Goal: Transaction & Acquisition: Purchase product/service

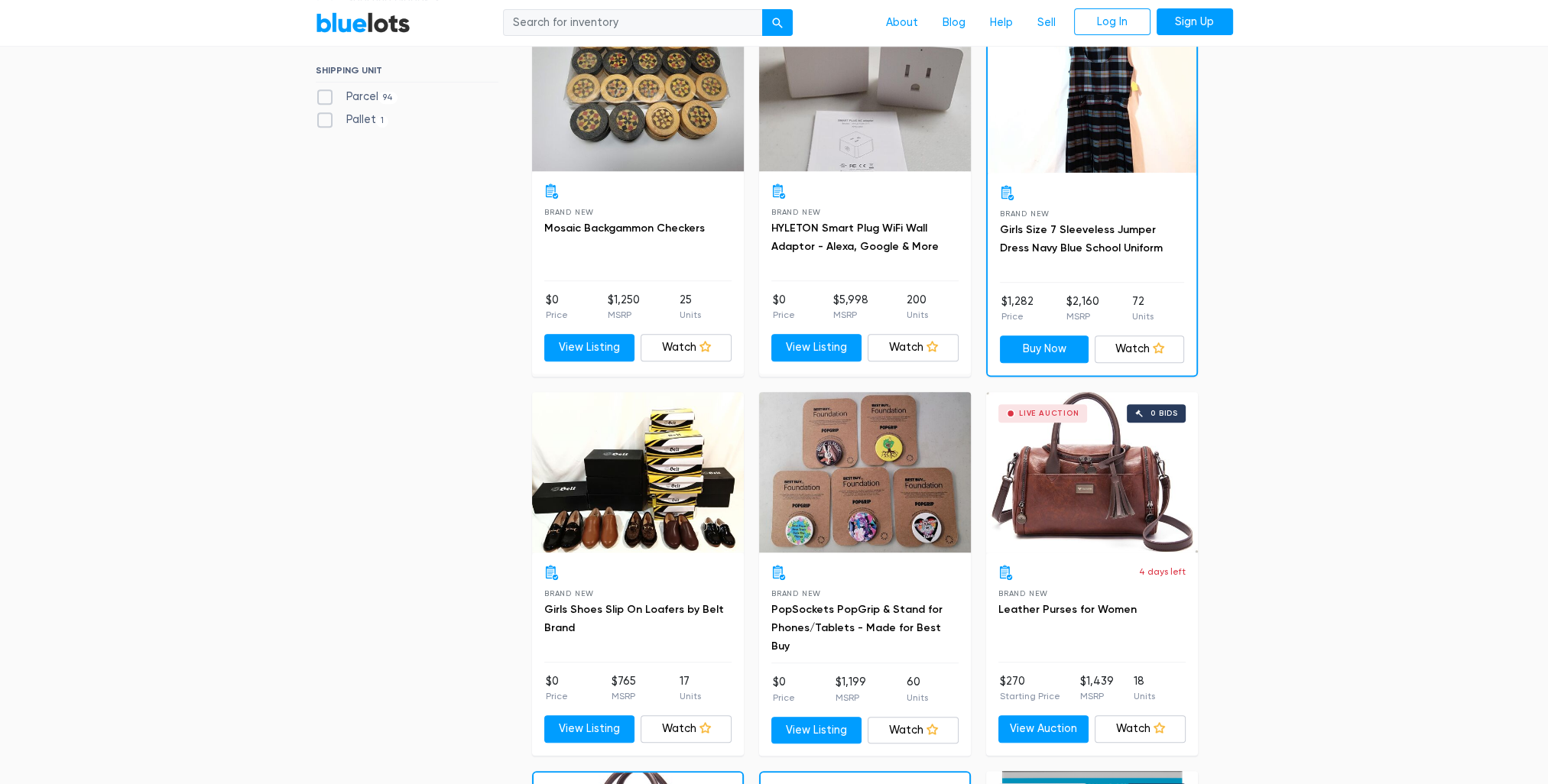
scroll to position [1147, 0]
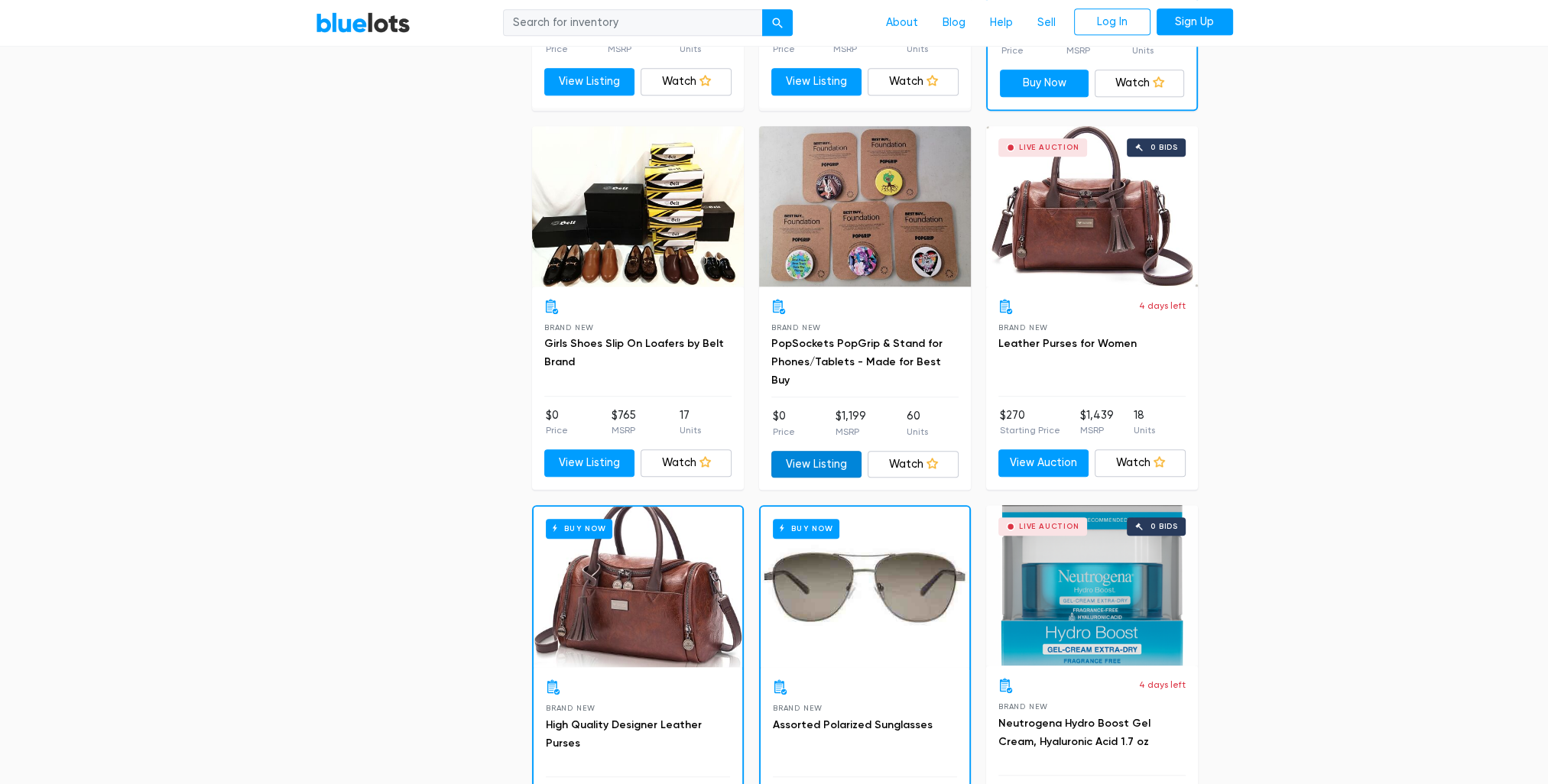
click at [822, 458] on link "View Listing" at bounding box center [816, 465] width 91 height 28
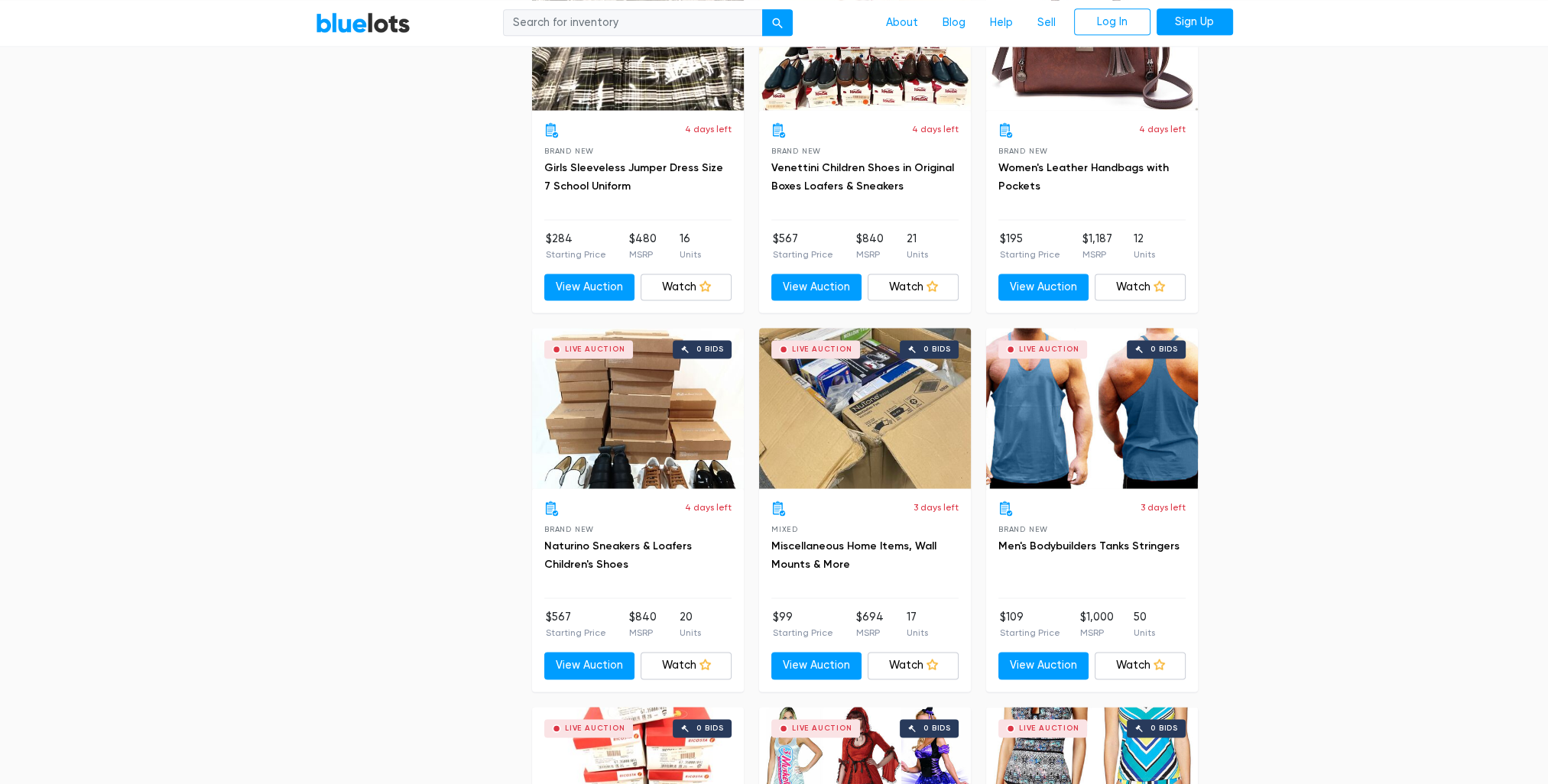
scroll to position [2904, 0]
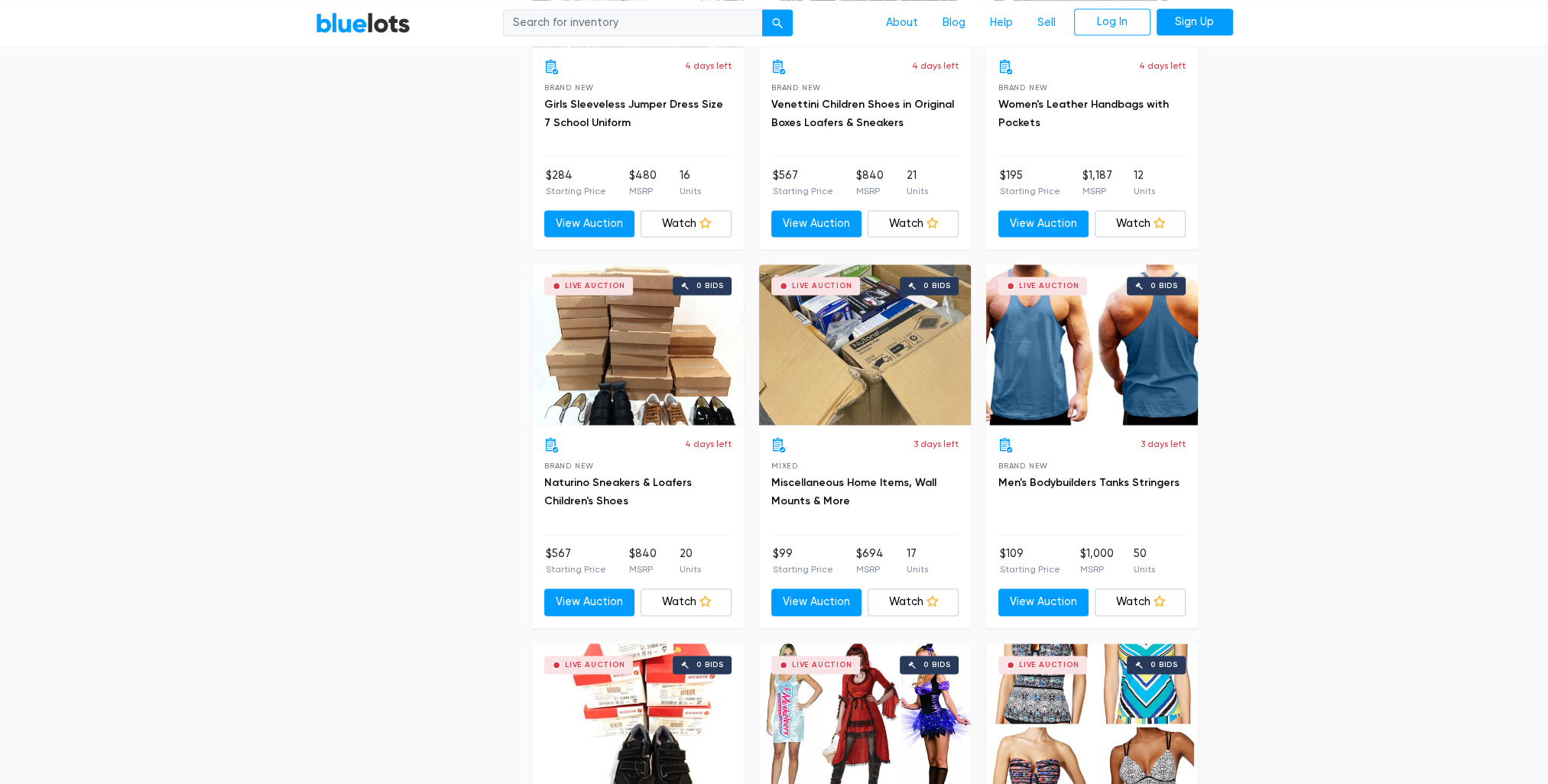
click at [561, 444] on div "4 days left" at bounding box center [638, 444] width 187 height 16
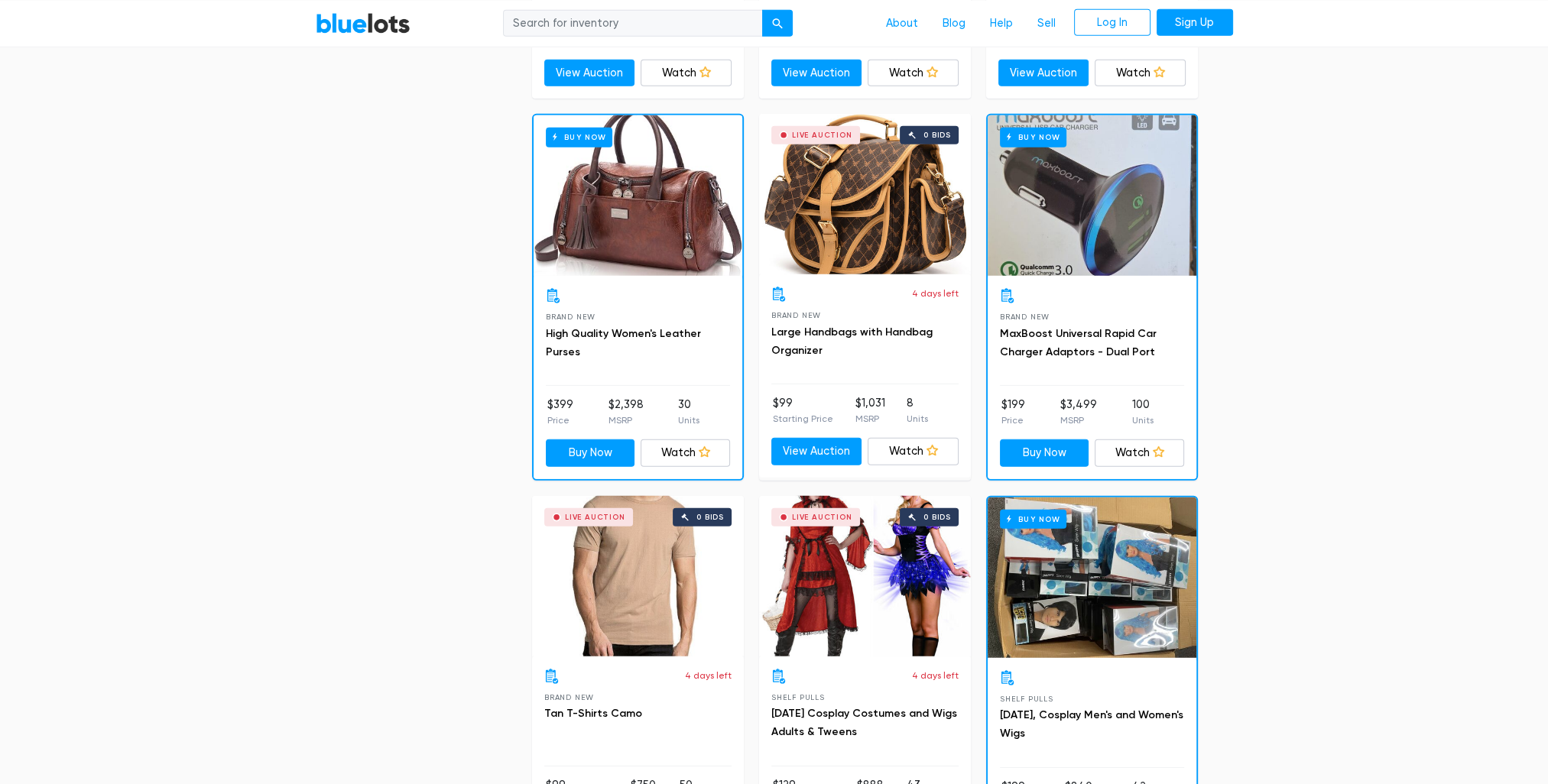
scroll to position [6203, 0]
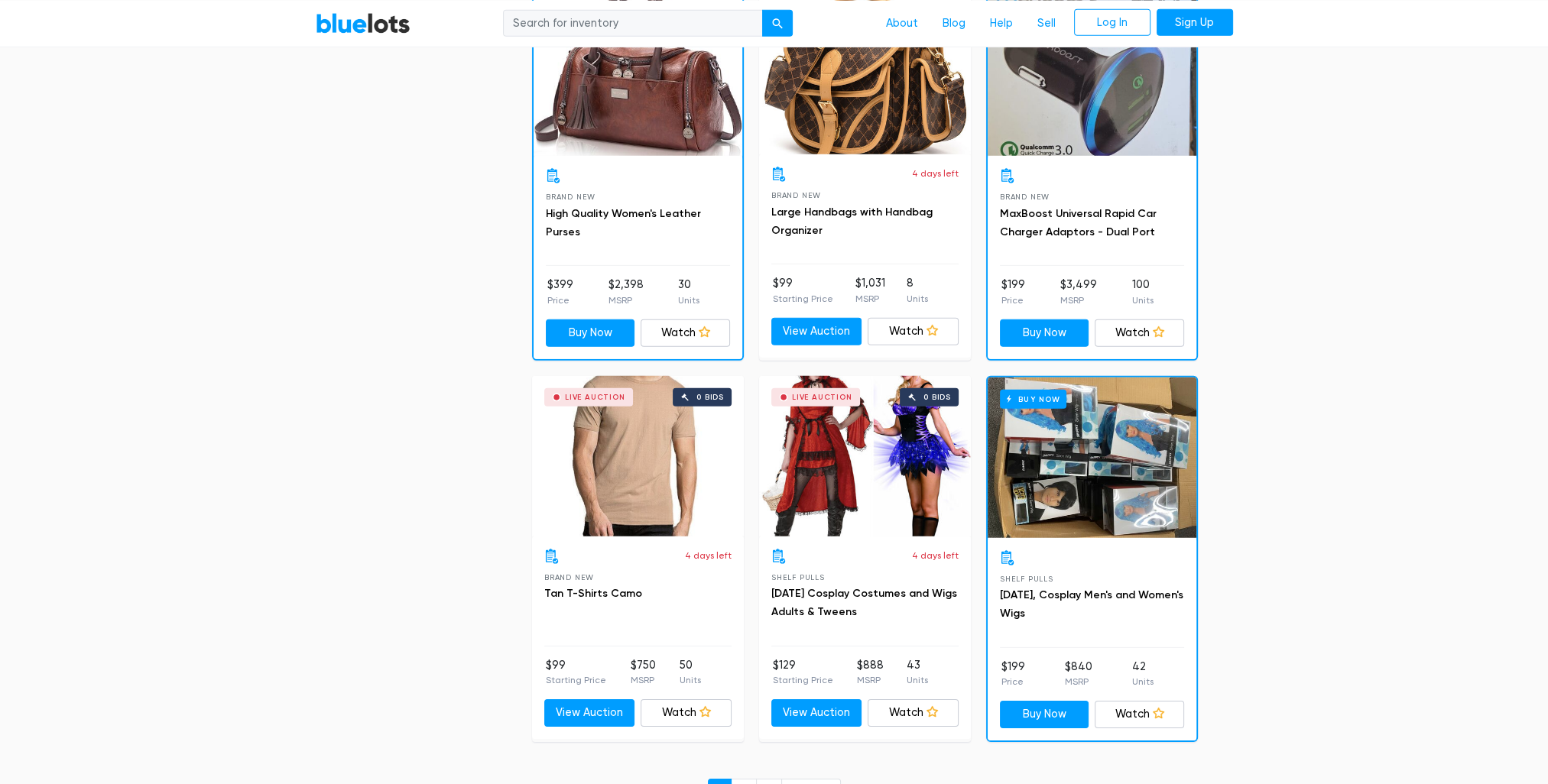
click at [662, 376] on div "Live Auction 0 bids" at bounding box center [637, 456] width 212 height 161
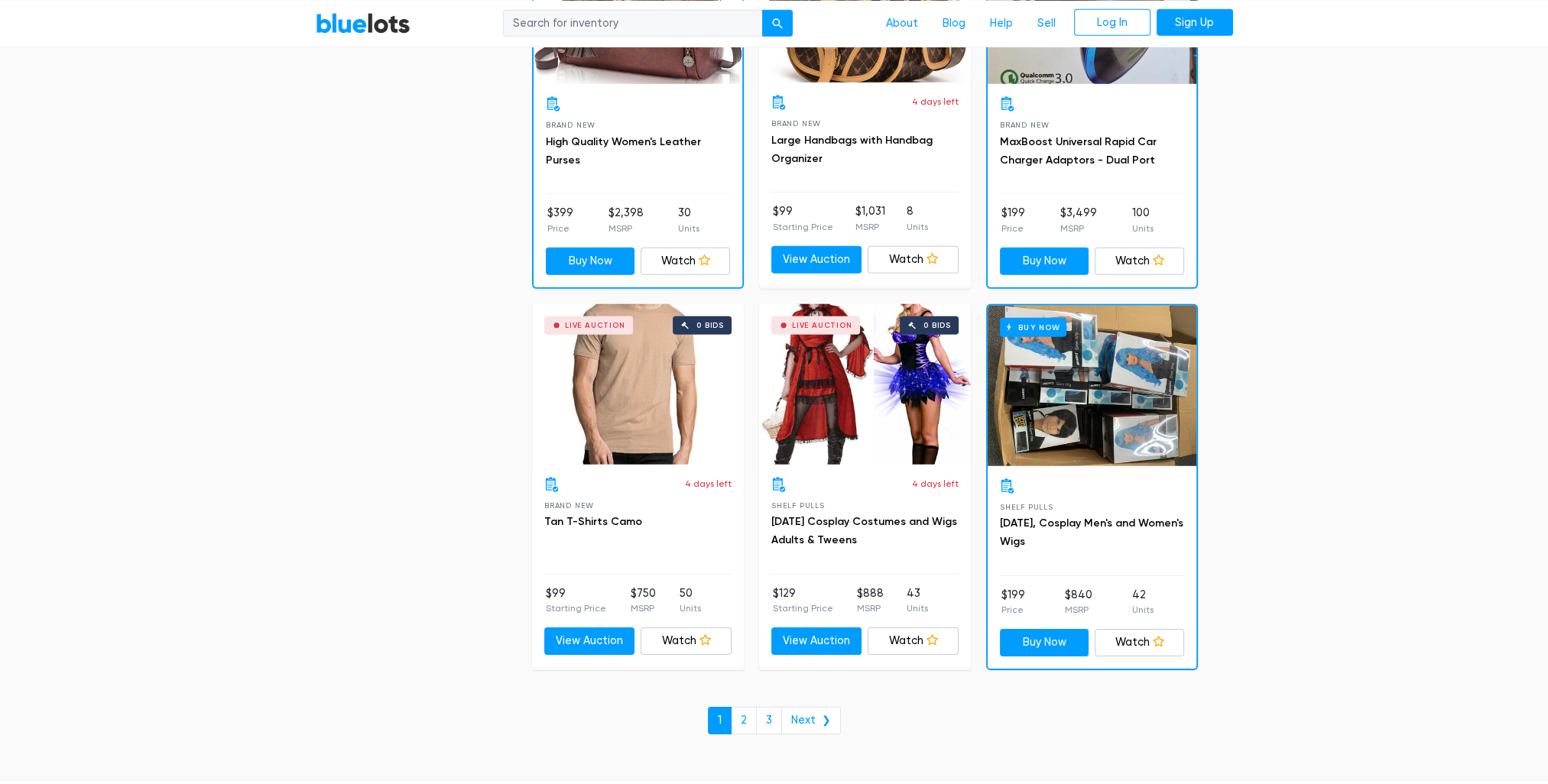
scroll to position [6509, 0]
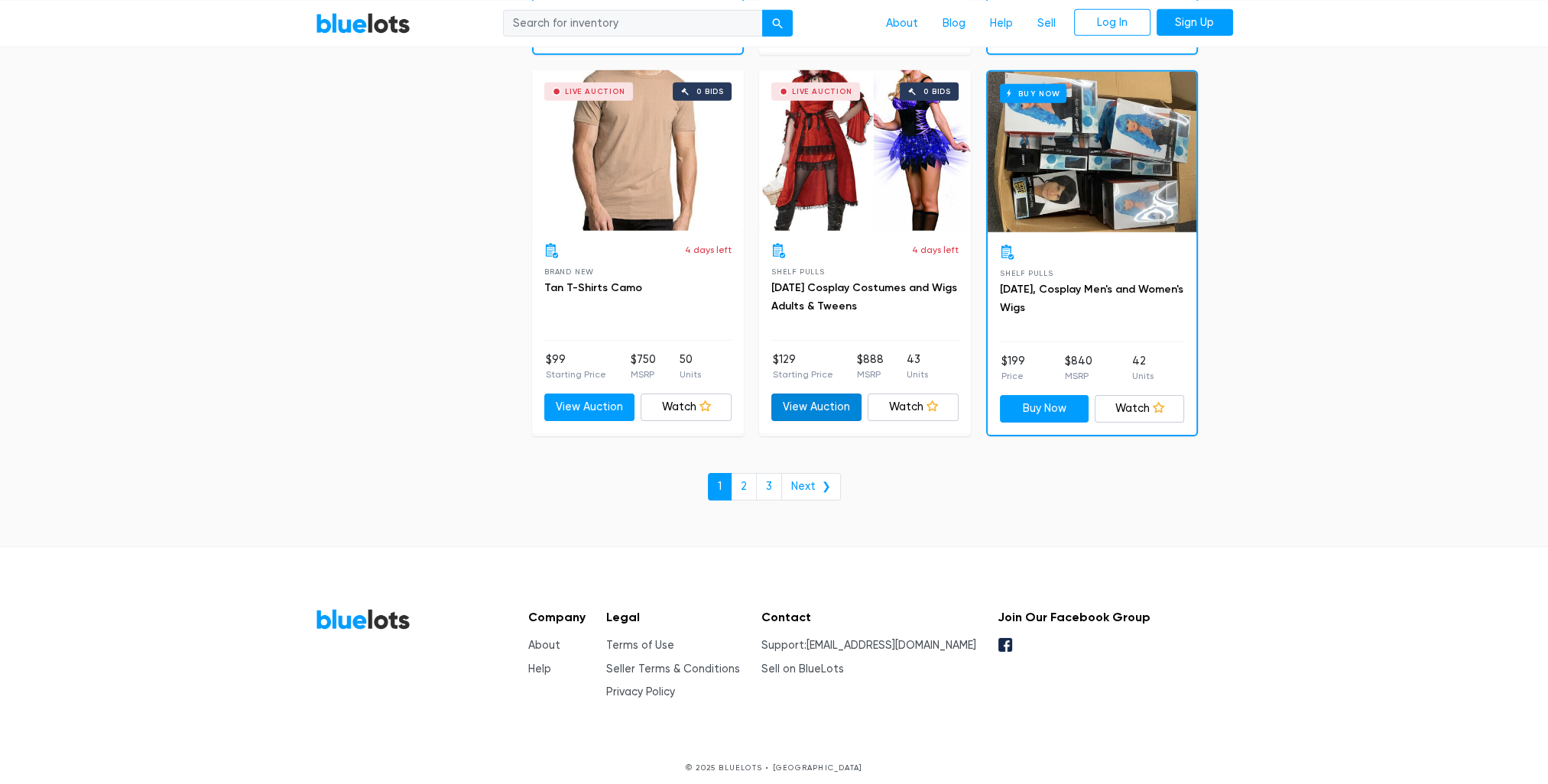
click at [829, 397] on link "View Auction" at bounding box center [816, 408] width 91 height 28
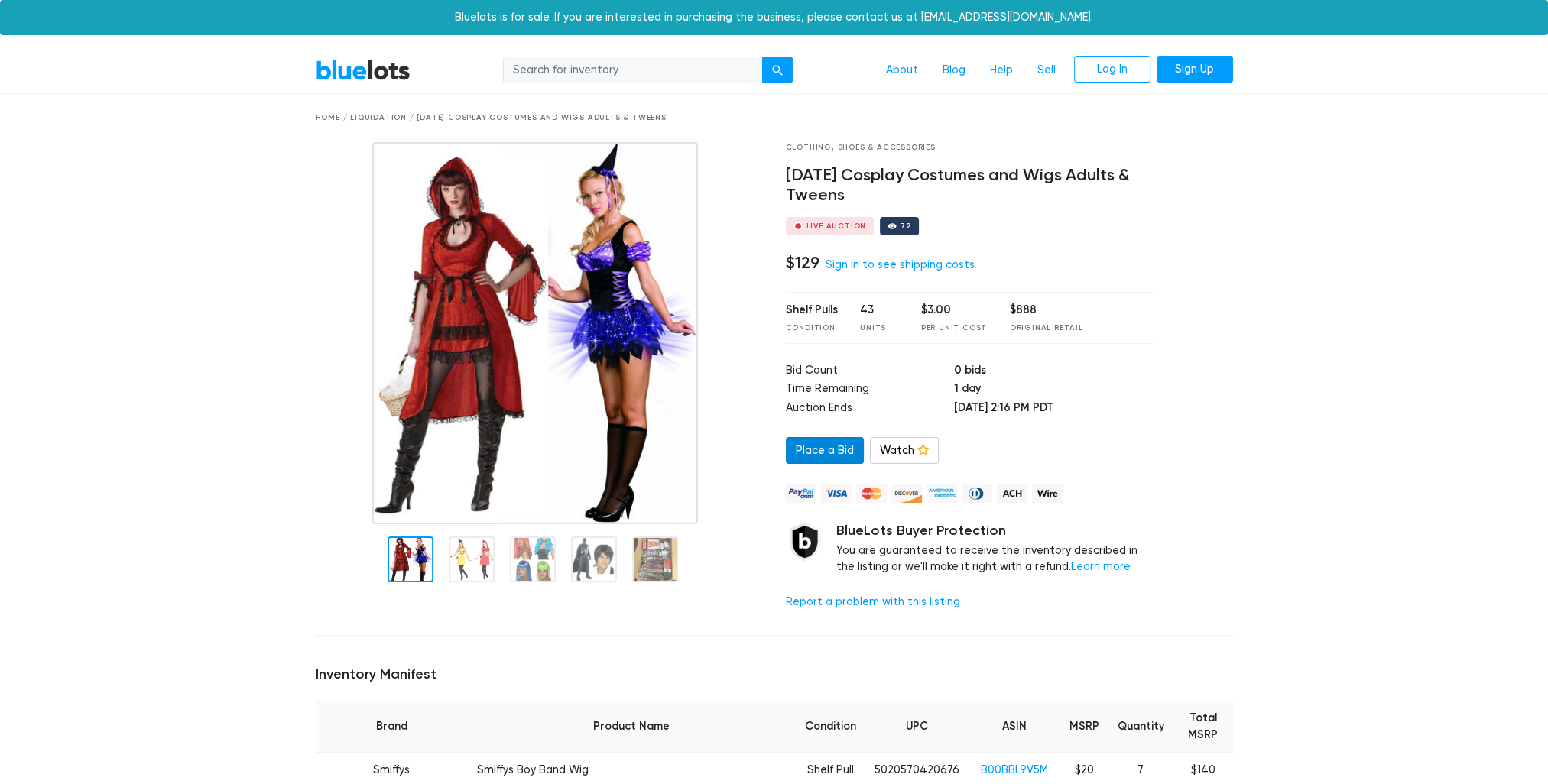
click at [851, 454] on link "Place a Bid" at bounding box center [824, 451] width 78 height 28
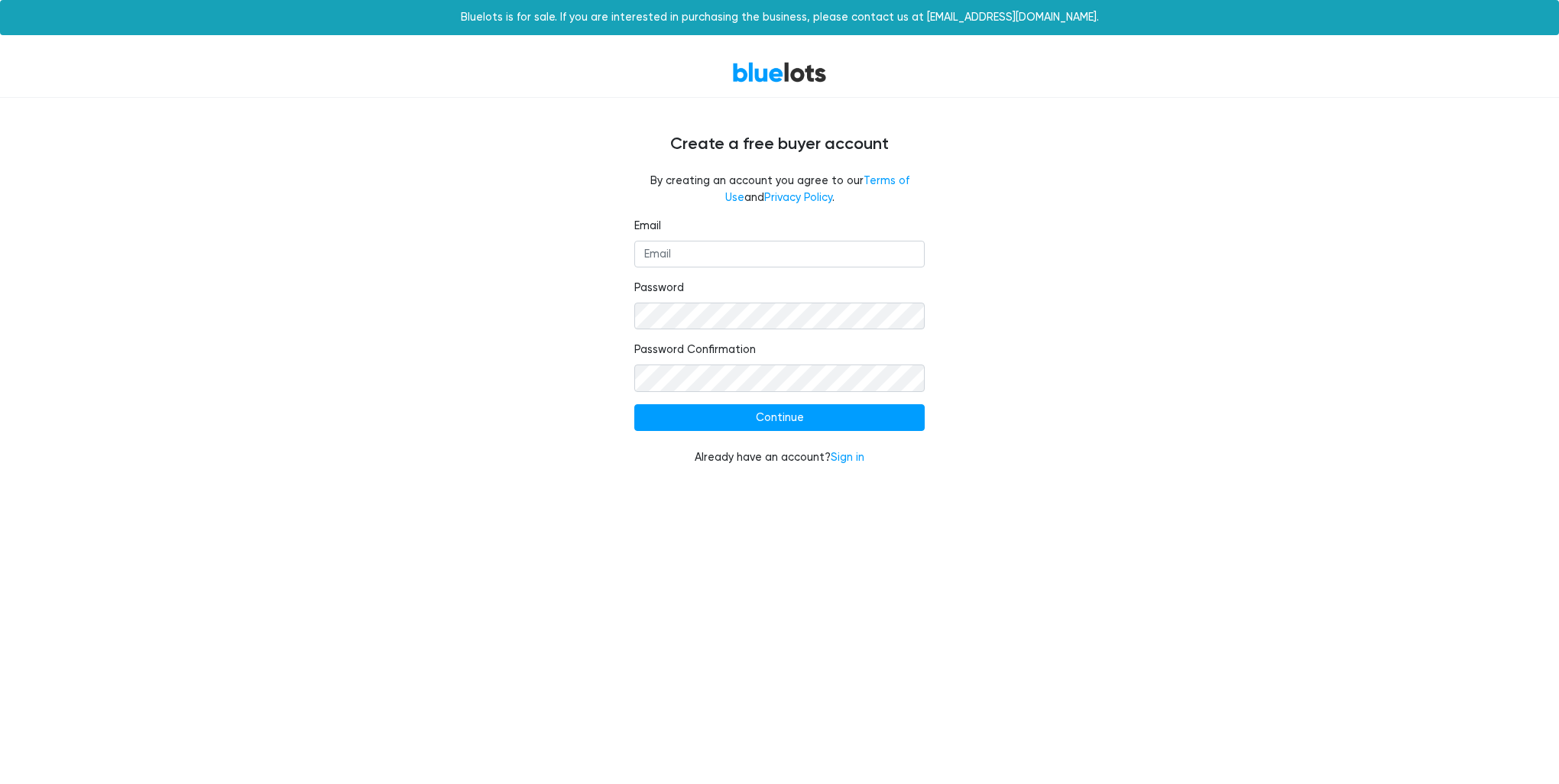
click at [632, 258] on div "Email Password Password Confirmation Continue Already have an account? Sign in" at bounding box center [779, 351] width 313 height 267
